Goal: Information Seeking & Learning: Learn about a topic

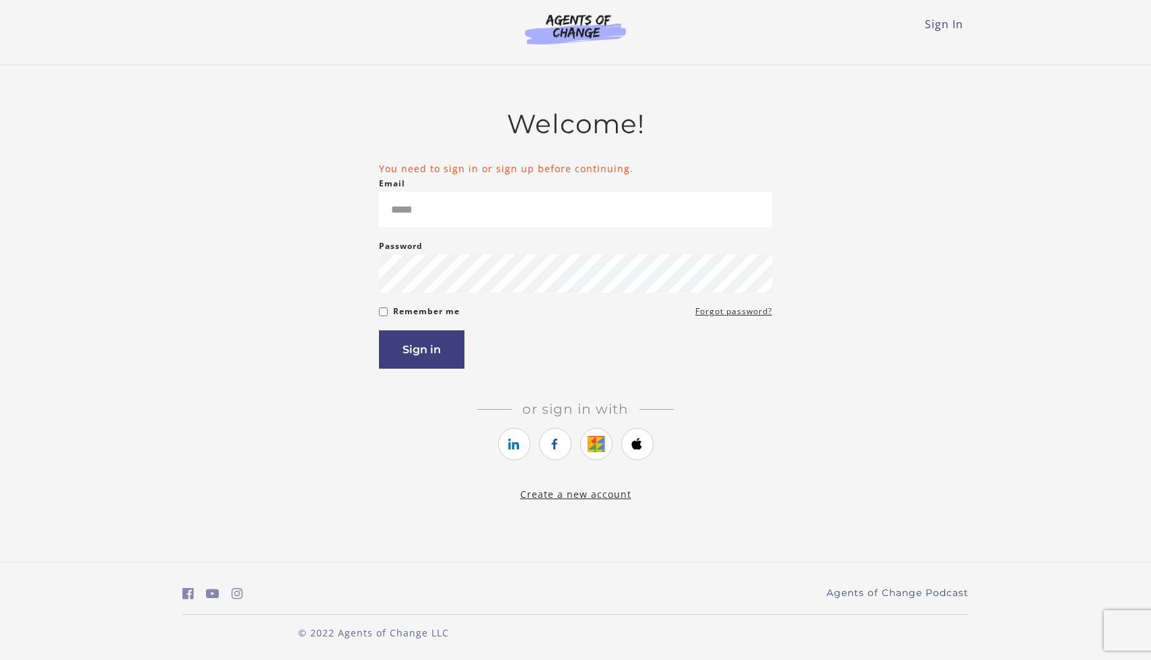
click at [475, 207] on input "Email" at bounding box center [575, 210] width 393 height 36
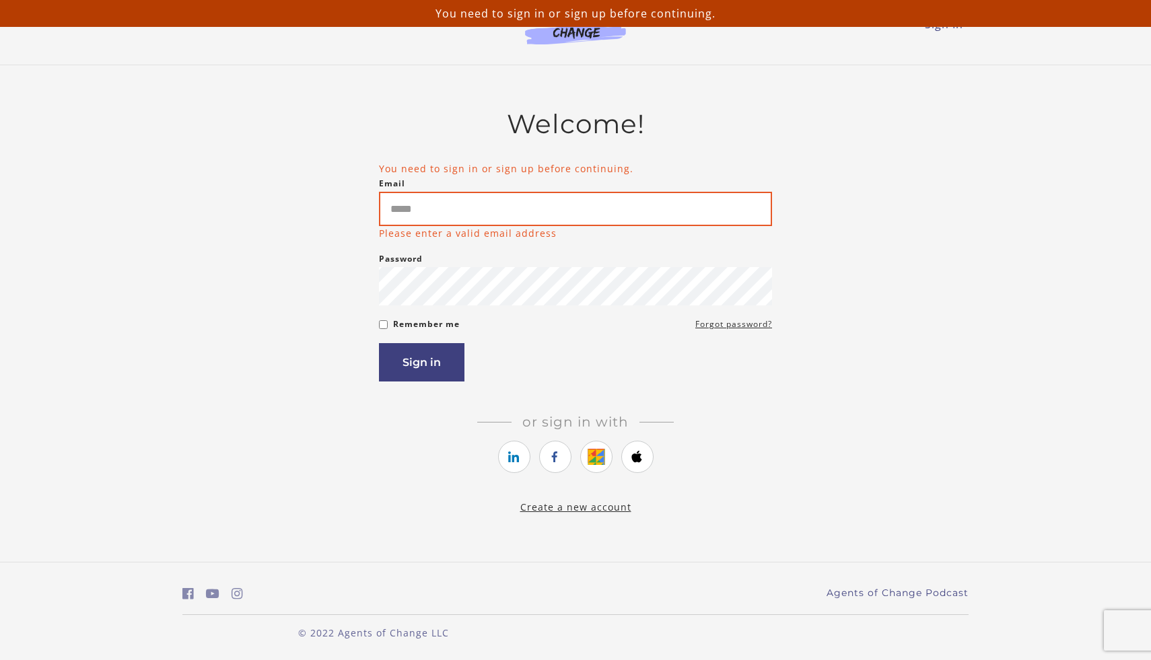
click at [490, 207] on input "Email" at bounding box center [575, 209] width 393 height 34
type input "**********"
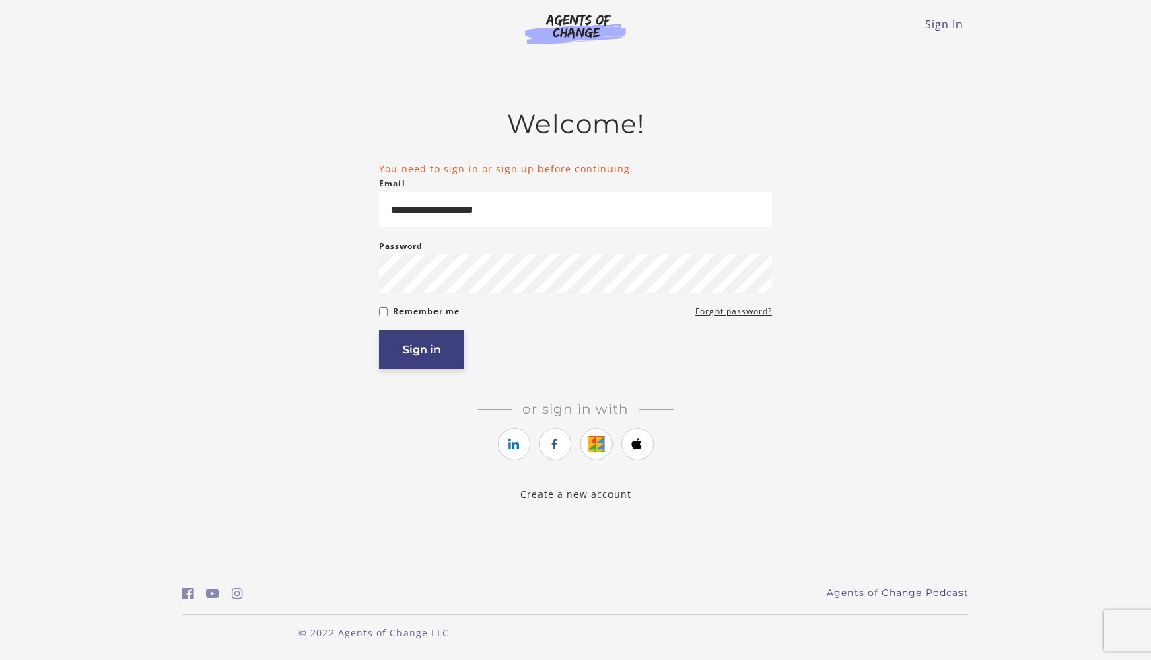
click at [408, 365] on button "Sign in" at bounding box center [421, 349] width 85 height 38
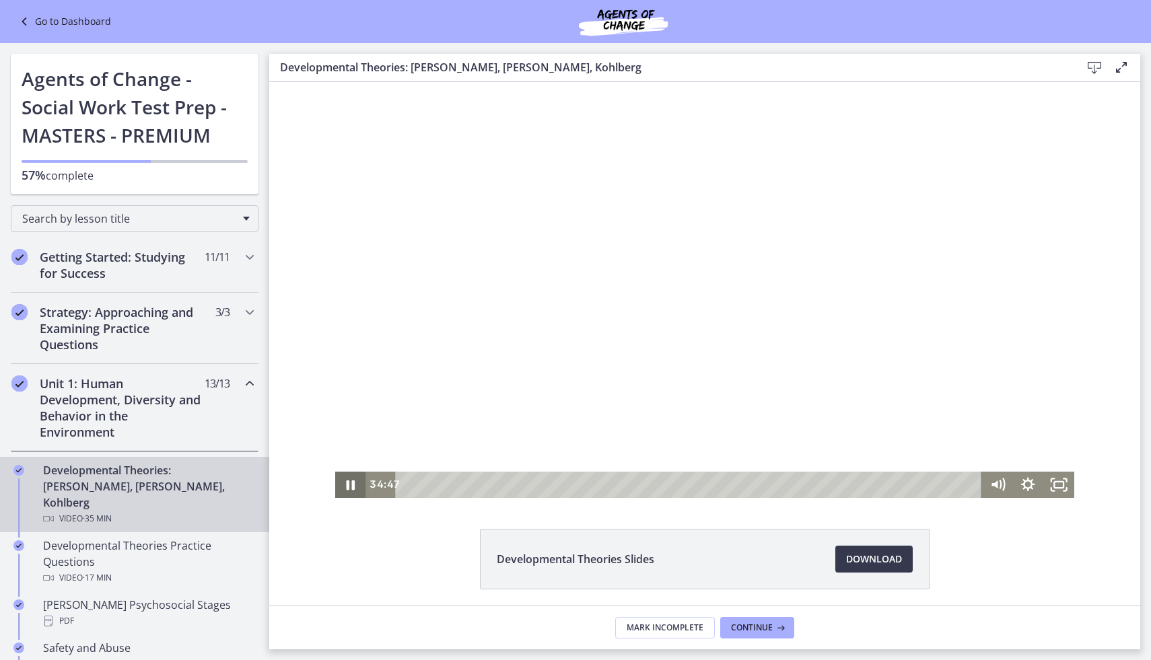
click at [350, 486] on icon "Pause" at bounding box center [350, 485] width 31 height 26
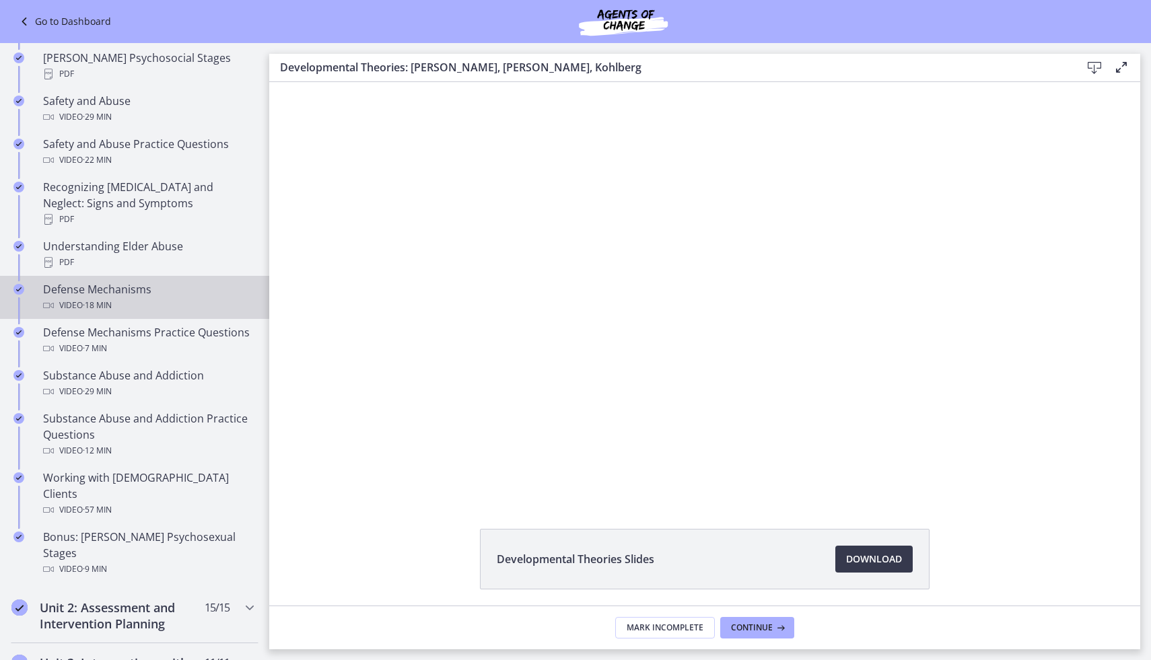
scroll to position [560, 0]
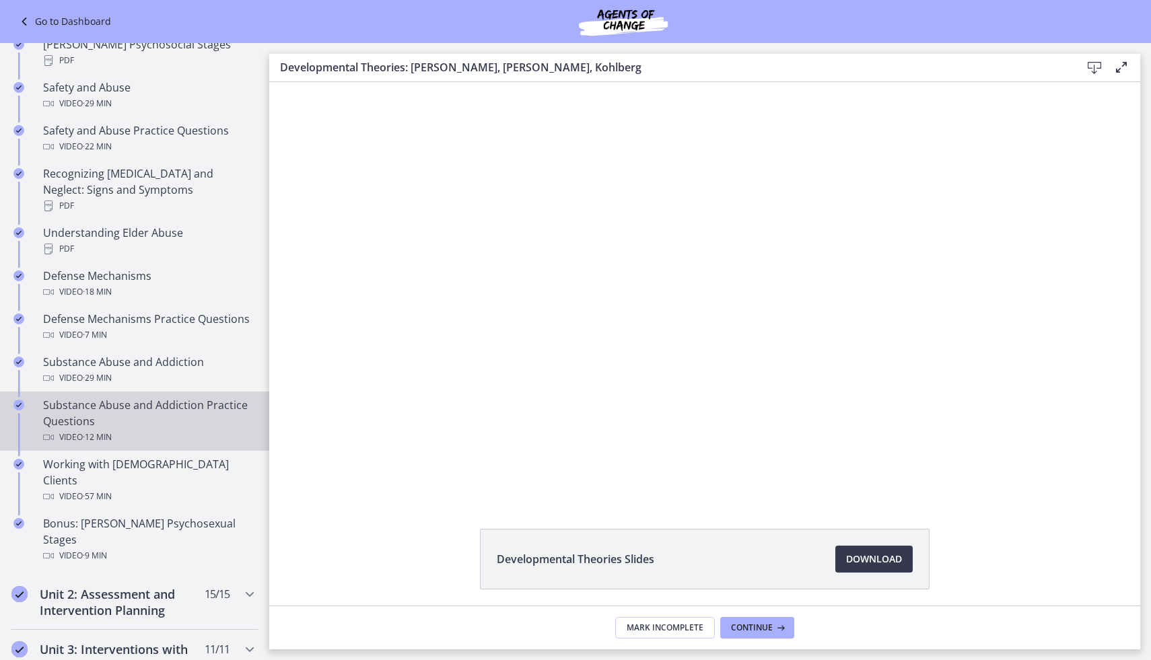
click at [147, 429] on div "Video · 12 min" at bounding box center [148, 437] width 210 height 16
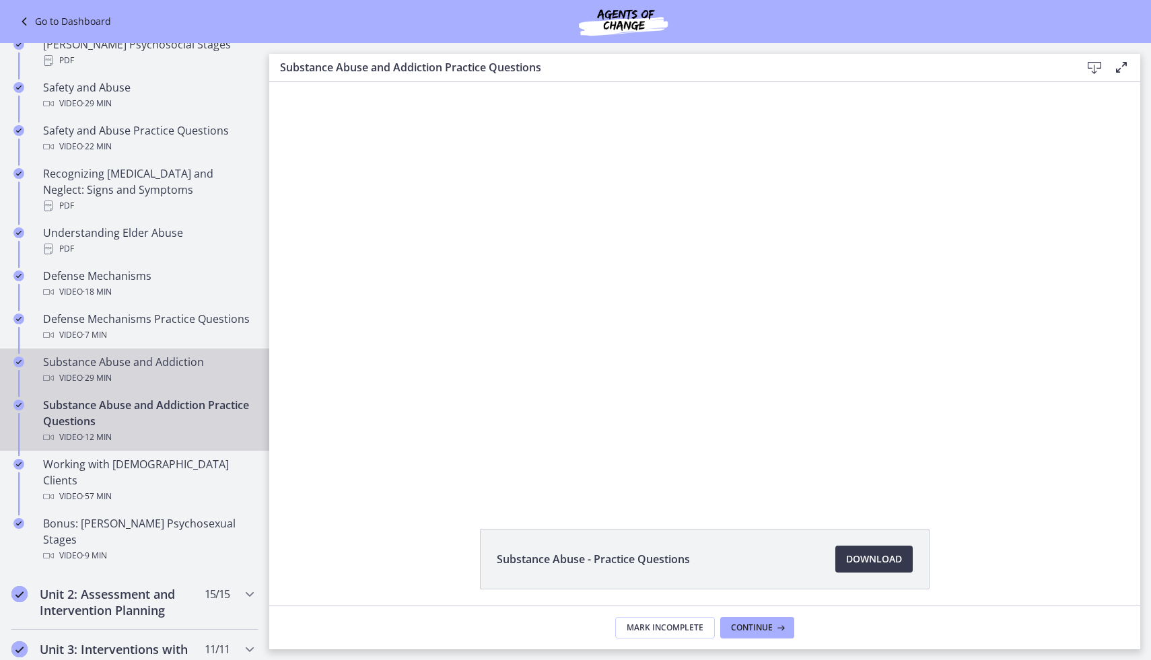
click at [155, 370] on div "Video · 29 min" at bounding box center [148, 378] width 210 height 16
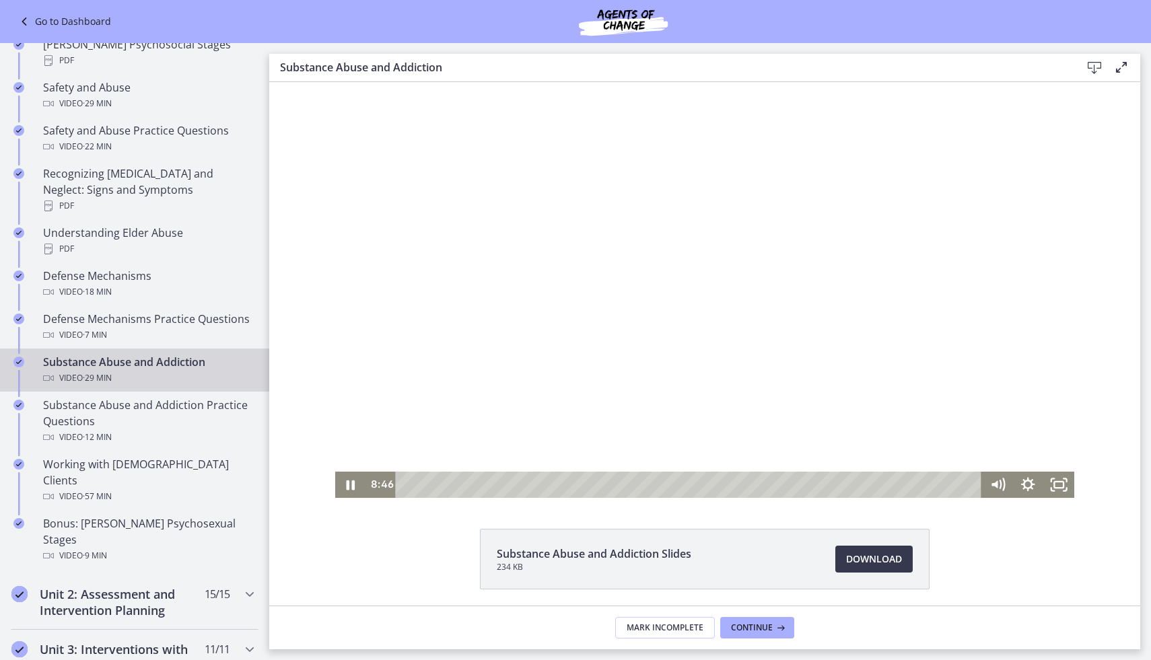
click at [490, 484] on div "Playbar" at bounding box center [689, 485] width 567 height 26
click at [354, 480] on icon "Pause" at bounding box center [351, 485] width 10 height 12
click at [354, 480] on icon "Play Video" at bounding box center [351, 485] width 37 height 32
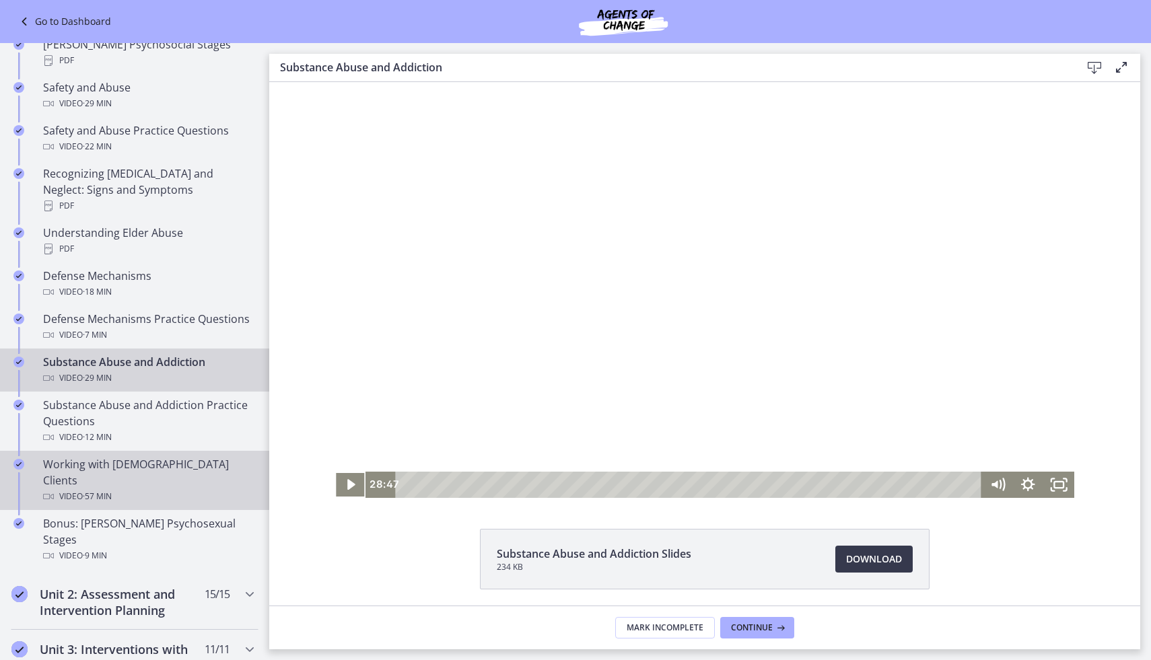
click at [135, 488] on div "Video · 57 min" at bounding box center [148, 496] width 210 height 16
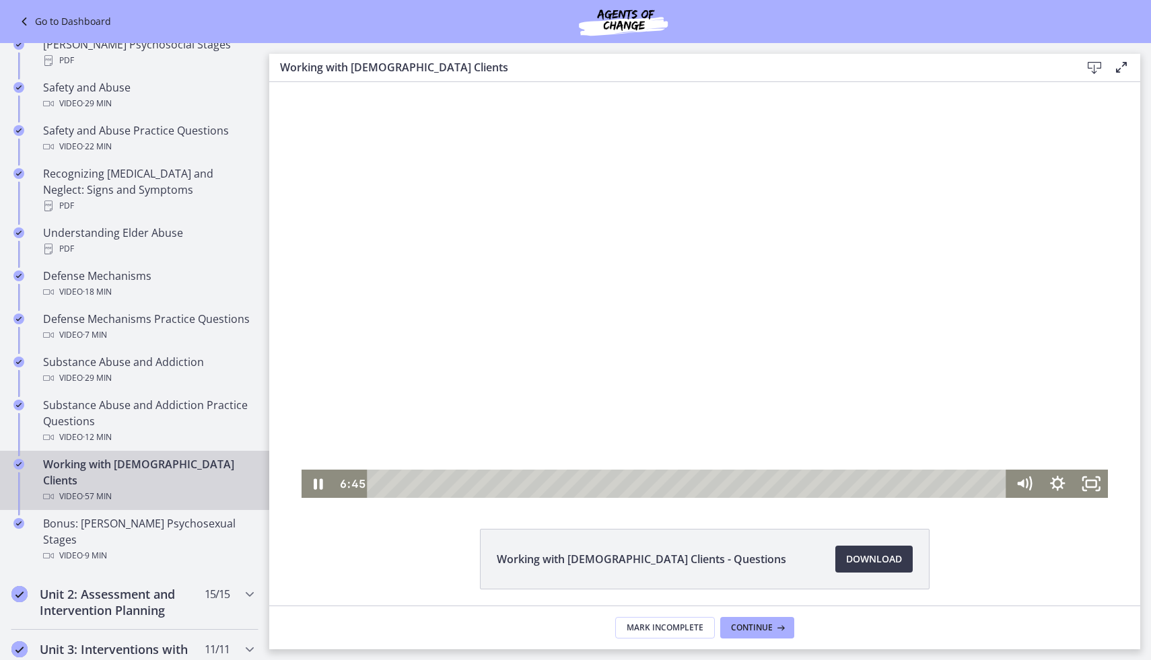
click at [453, 478] on div "Playbar" at bounding box center [688, 484] width 619 height 28
click at [325, 481] on icon "Pause" at bounding box center [318, 484] width 34 height 28
